Goal: Transaction & Acquisition: Book appointment/travel/reservation

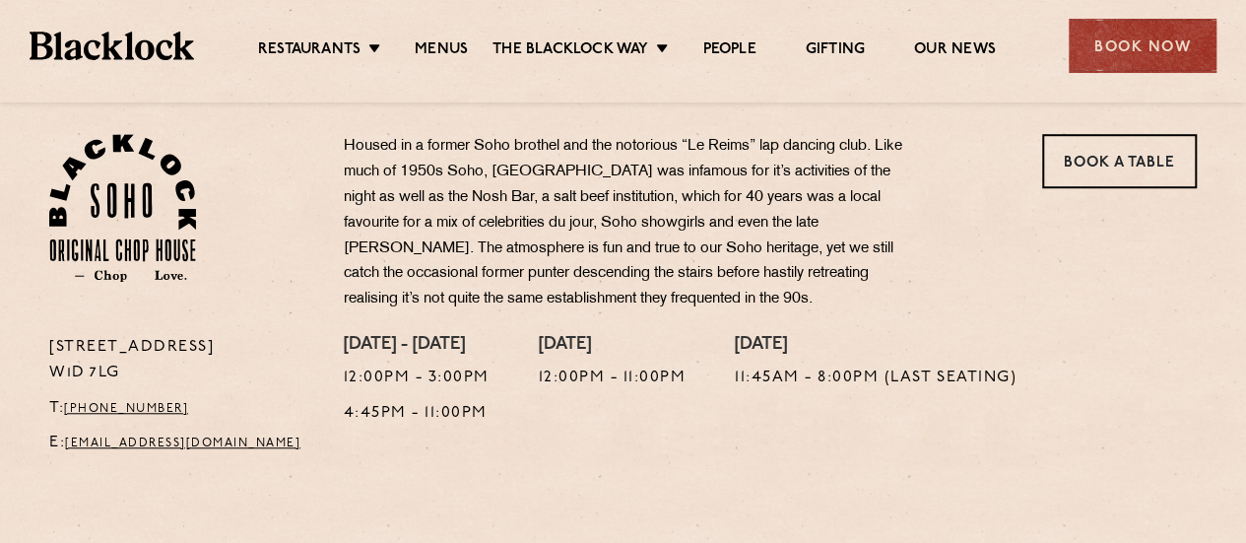
scroll to position [591, 0]
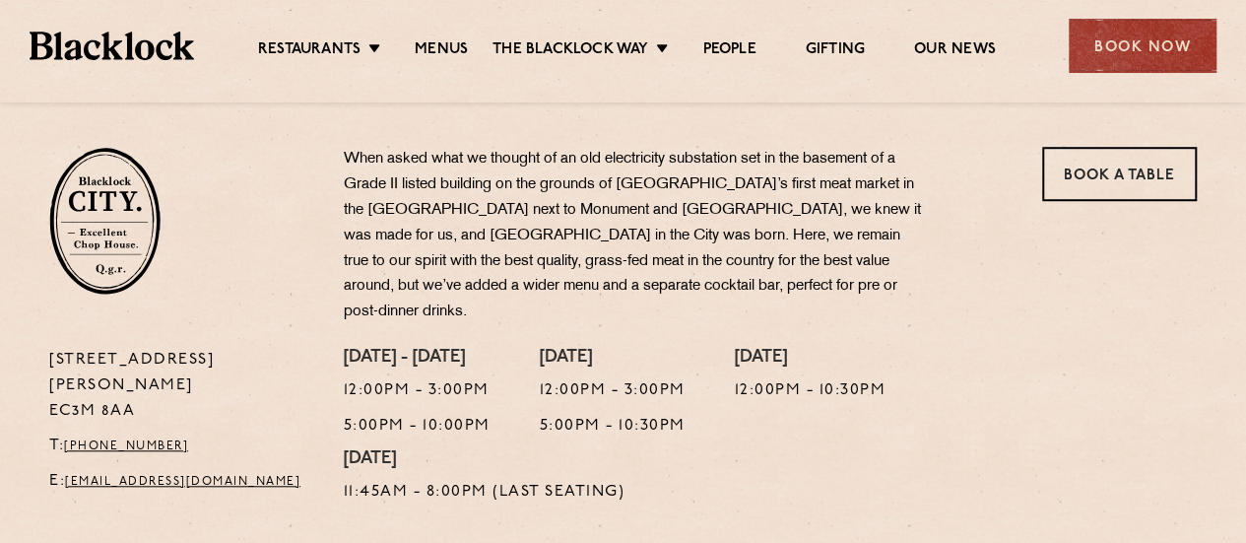
scroll to position [591, 0]
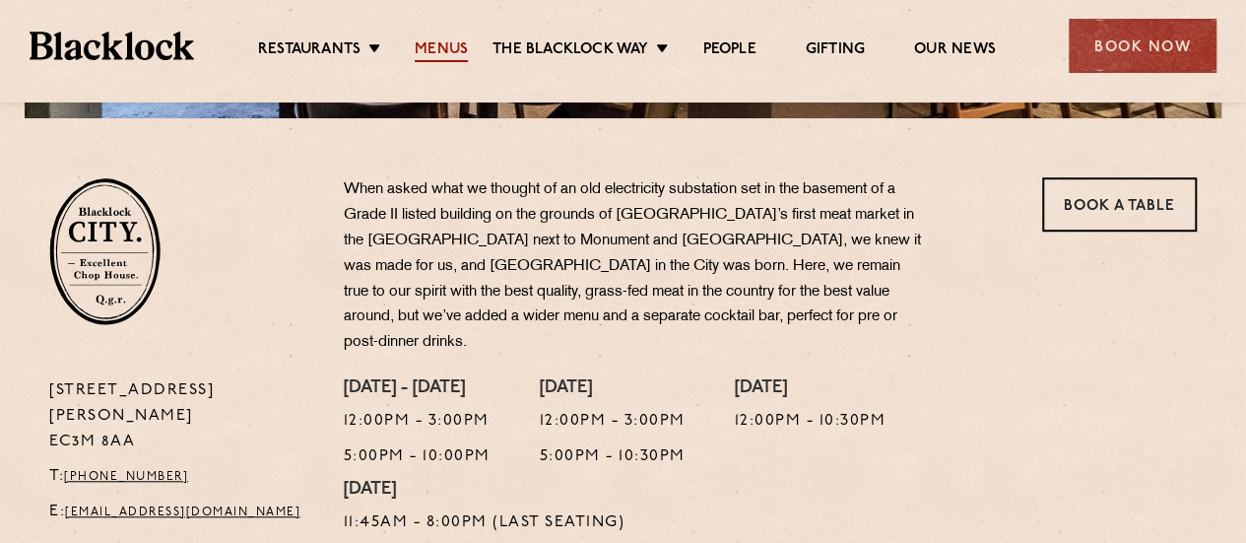
click at [446, 42] on link "Menus" at bounding box center [441, 51] width 53 height 22
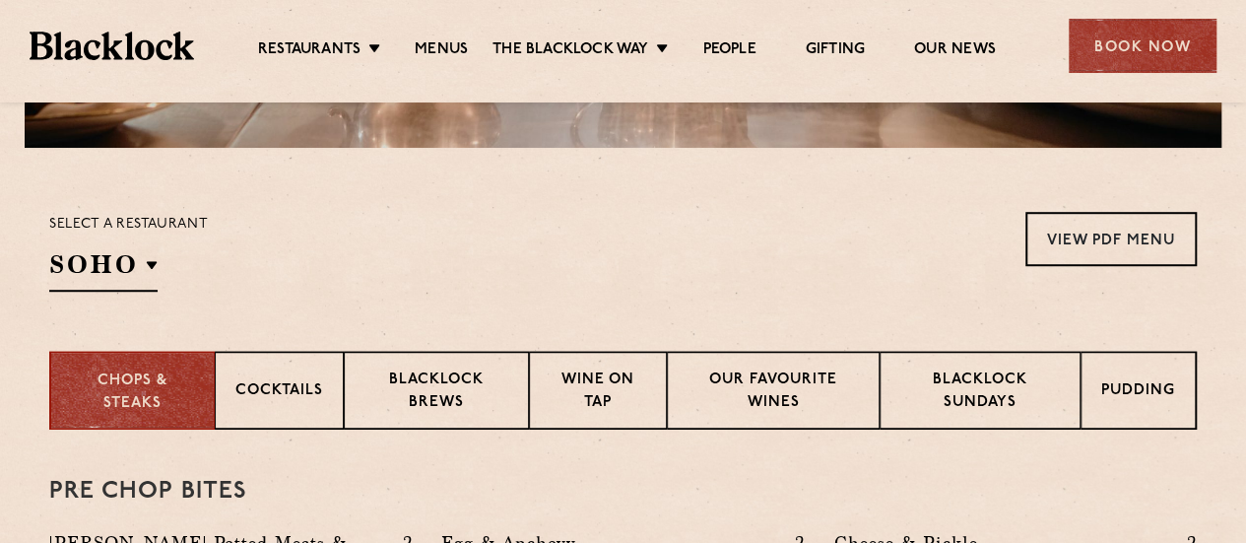
scroll to position [689, 0]
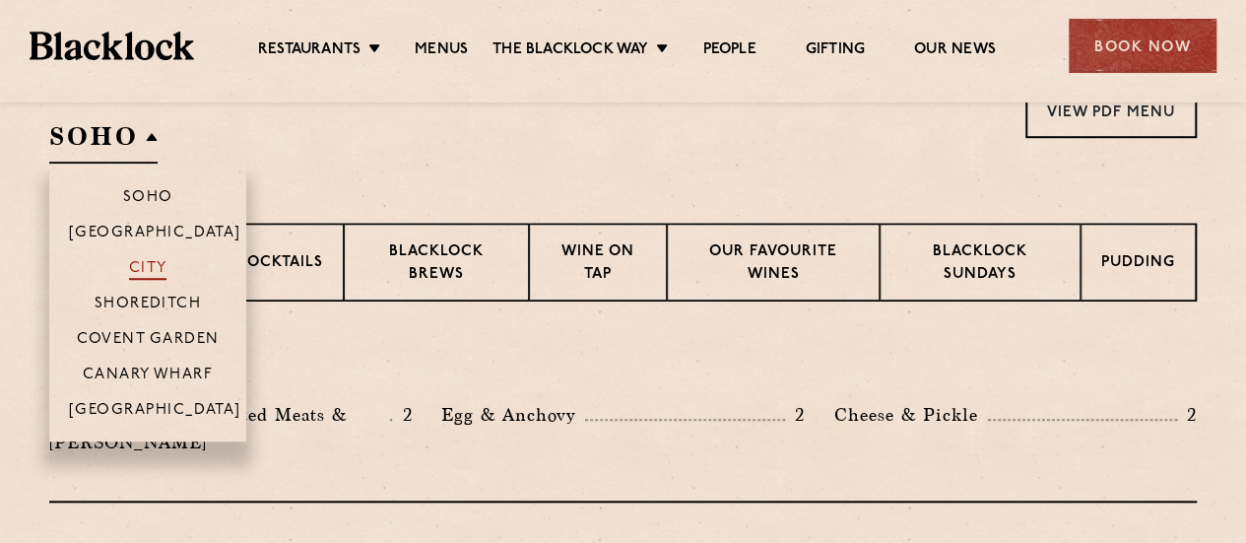
click at [154, 260] on p "City" at bounding box center [148, 270] width 38 height 20
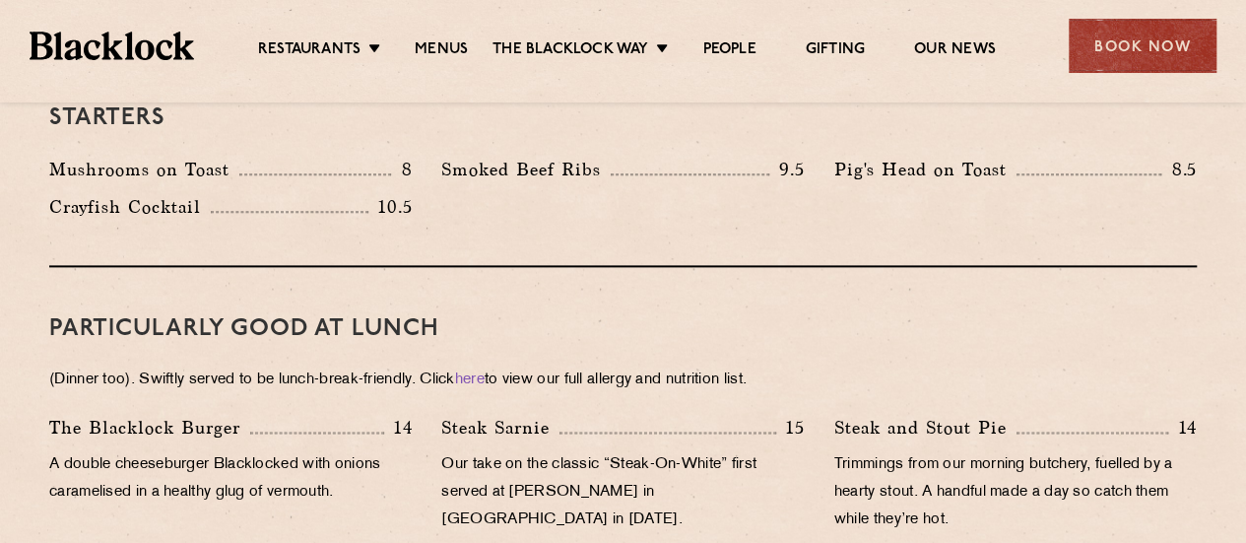
scroll to position [1180, 0]
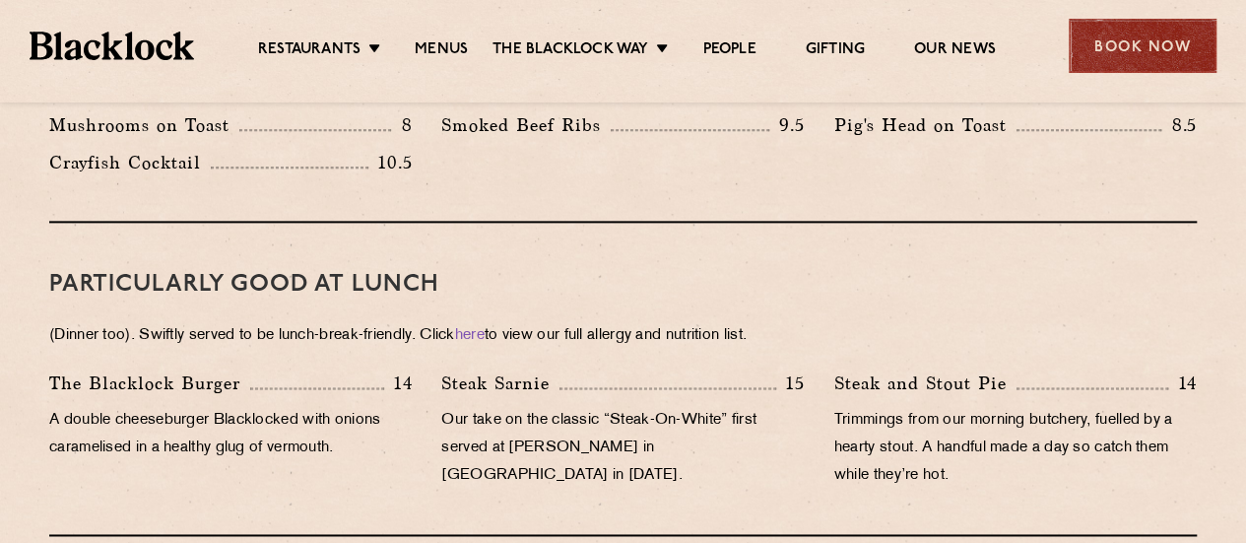
click at [1125, 61] on div "Book Now" at bounding box center [1143, 46] width 148 height 54
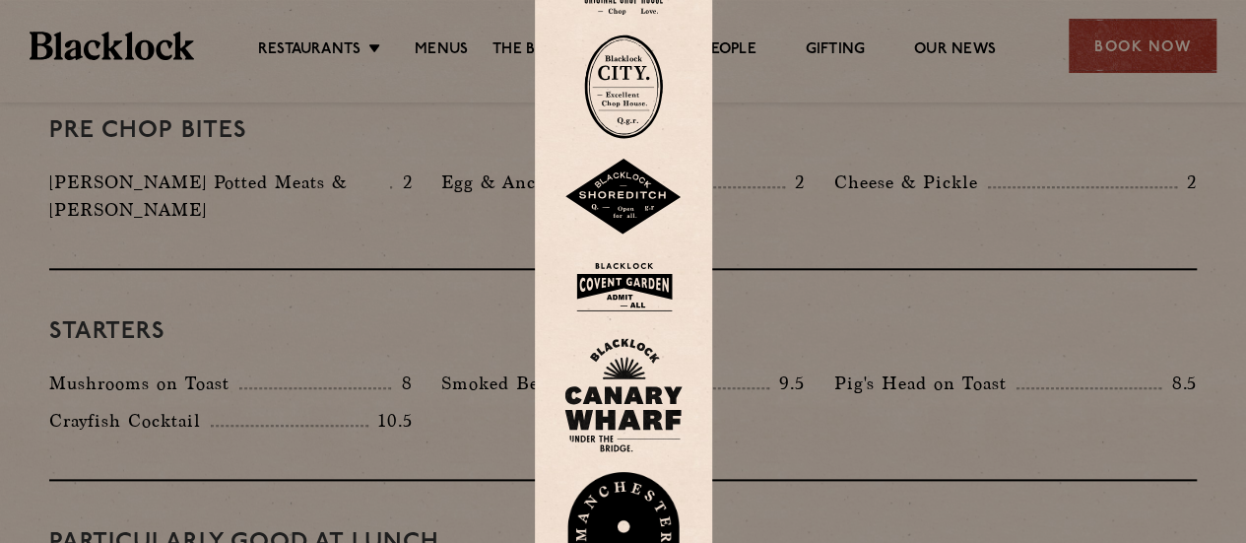
scroll to position [884, 0]
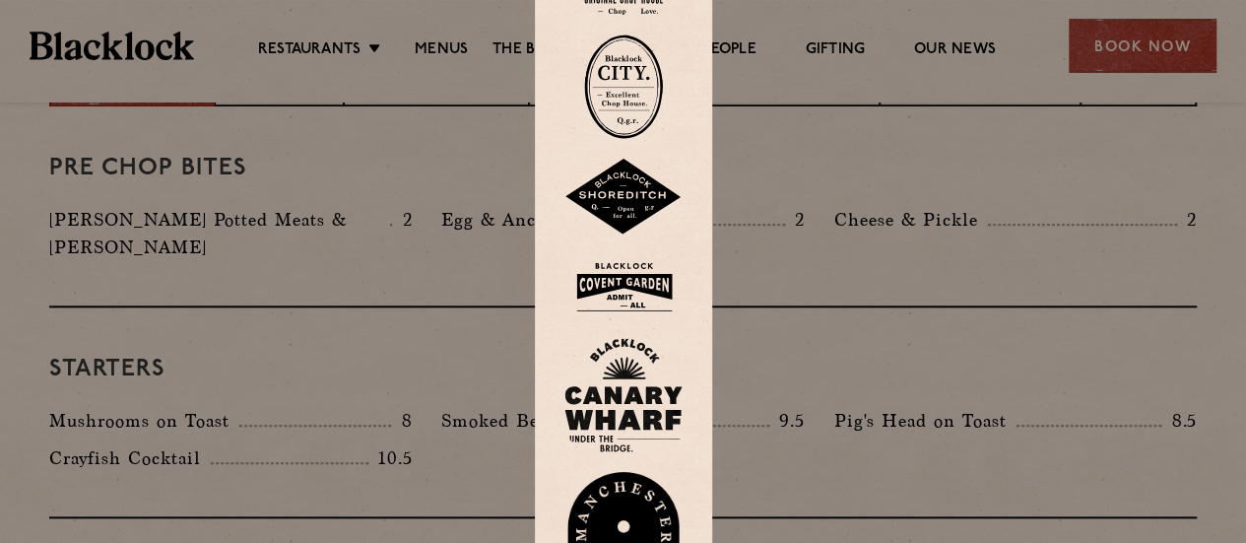
click at [641, 98] on img at bounding box center [623, 86] width 79 height 104
